Goal: Task Accomplishment & Management: Manage account settings

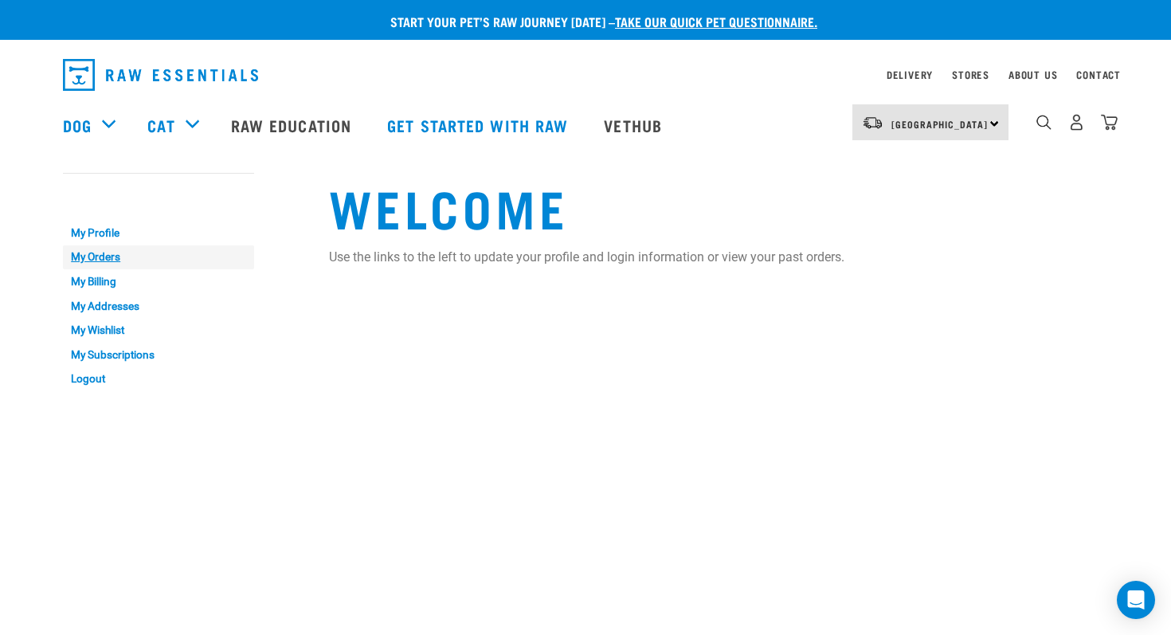
click at [100, 254] on link "My Orders" at bounding box center [158, 257] width 191 height 25
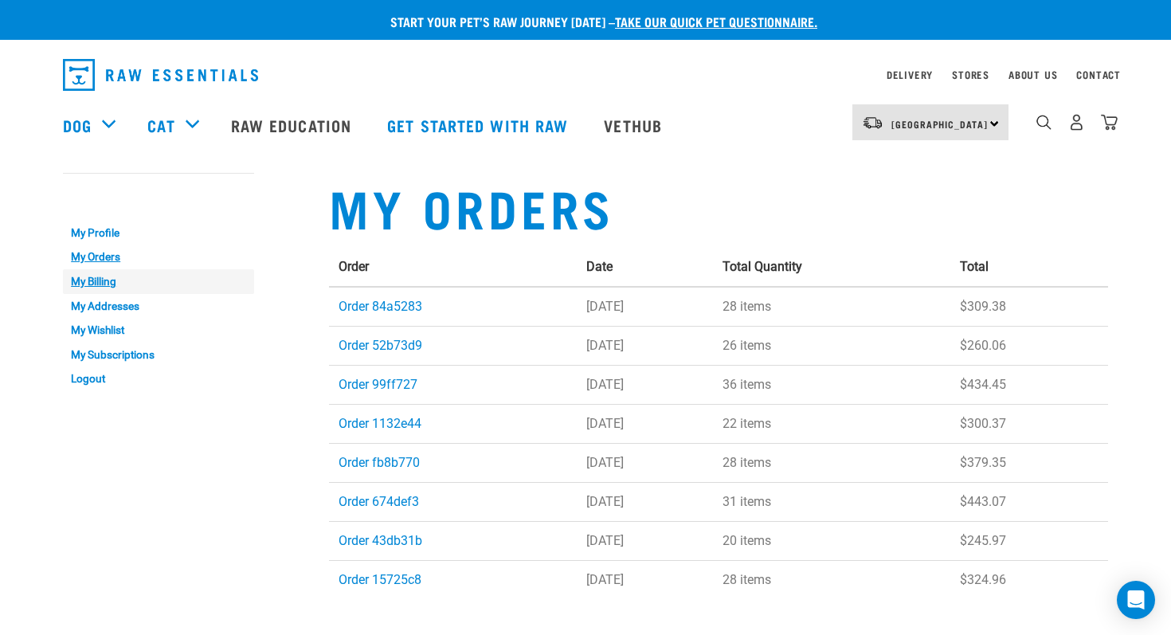
click at [98, 279] on link "My Billing" at bounding box center [158, 281] width 191 height 25
